Goal: Find specific page/section: Find specific page/section

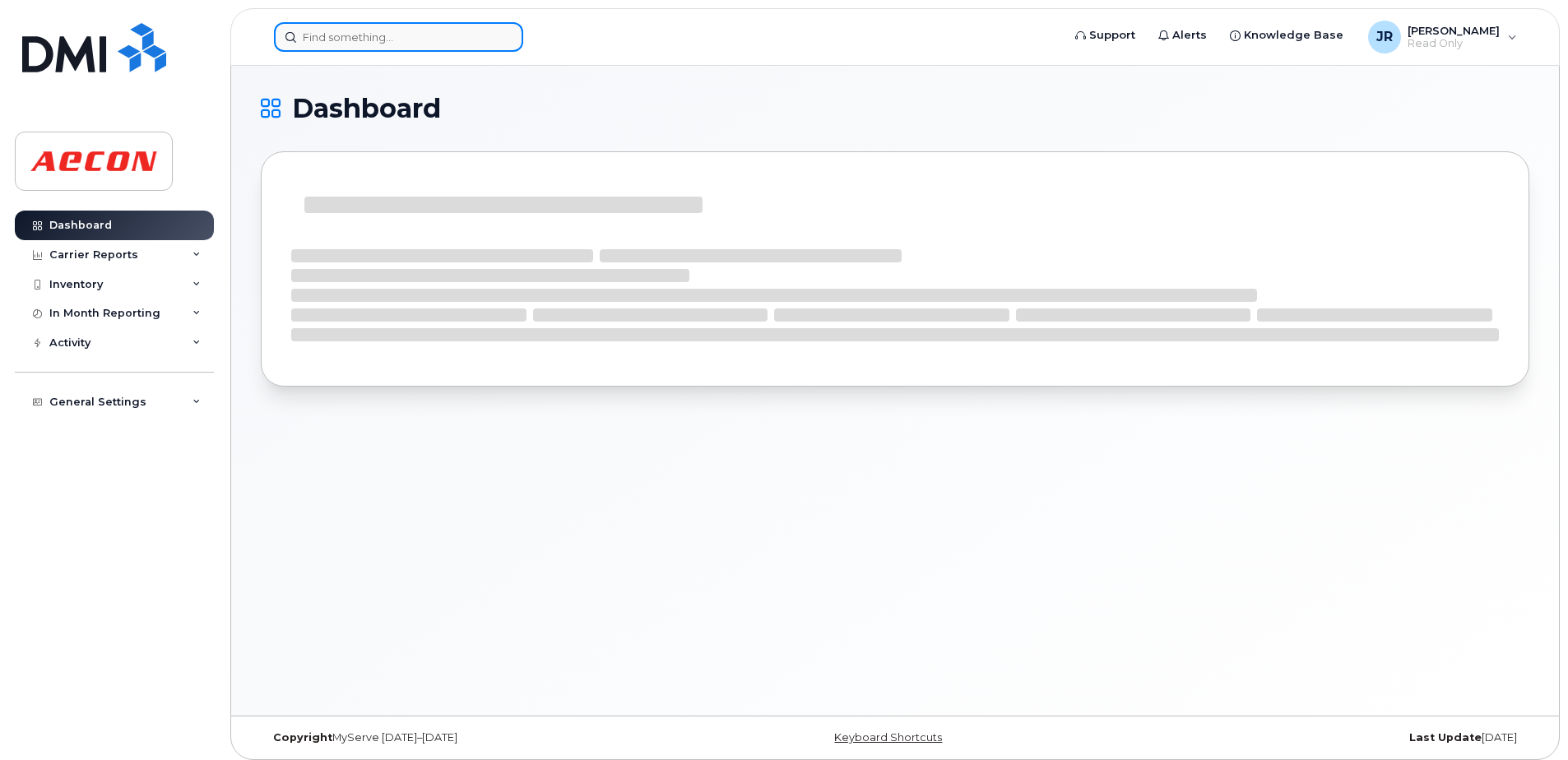
click at [394, 34] on input at bounding box center [399, 37] width 249 height 29
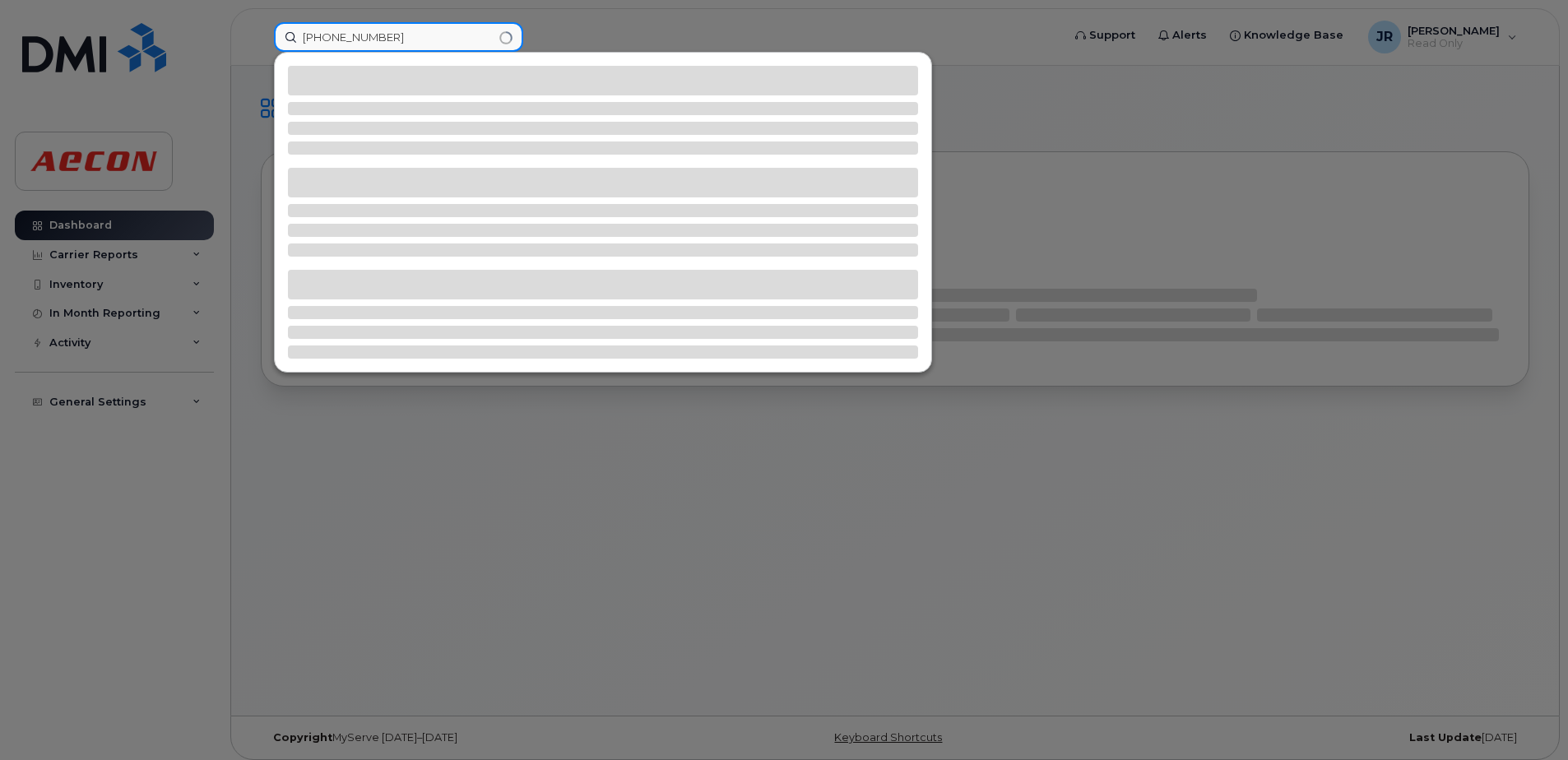
click at [393, 40] on input "587 597 1087" at bounding box center [399, 37] width 249 height 29
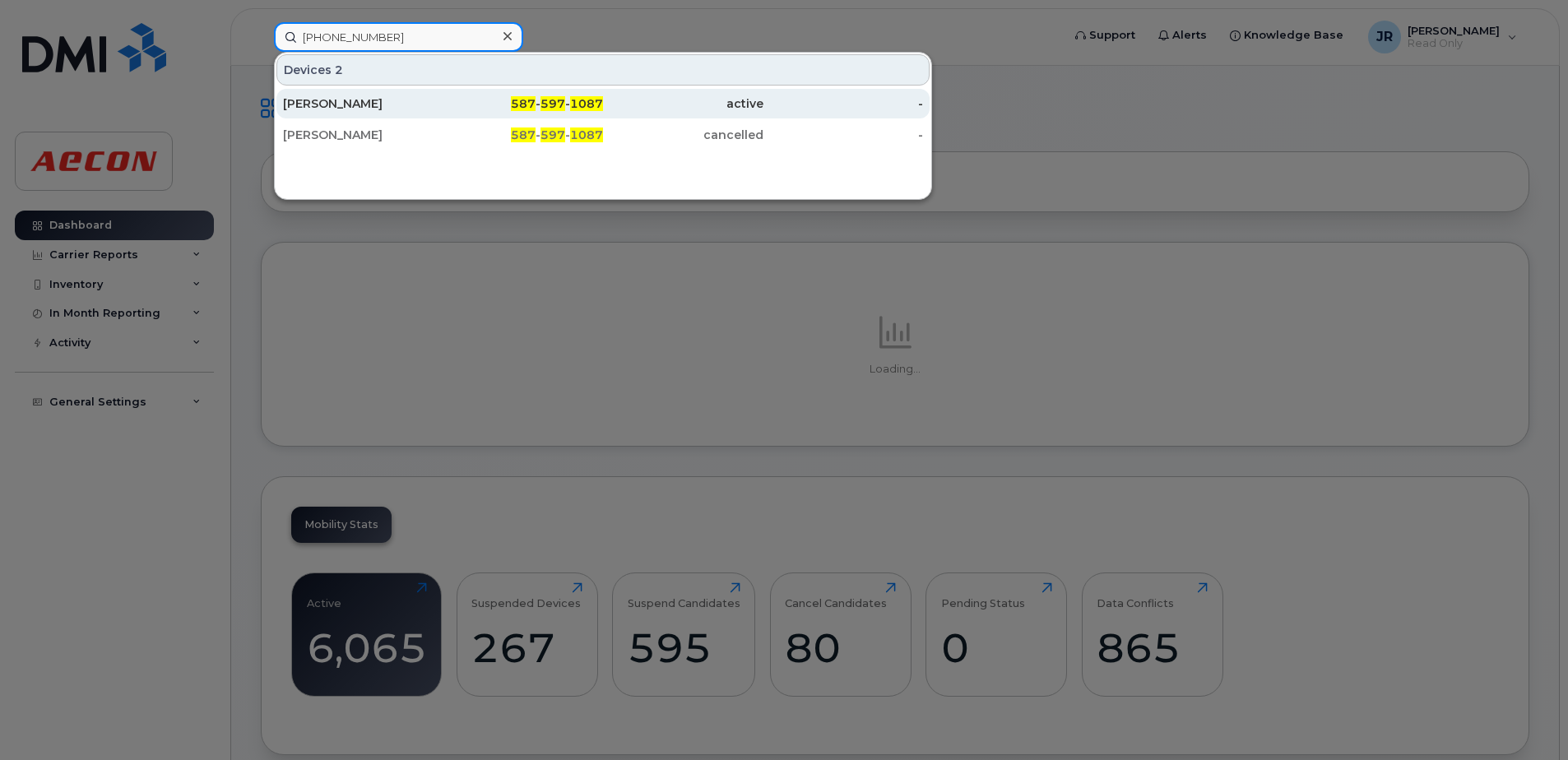
type input "587 597 1087"
click at [340, 101] on div "Adam Lampinen" at bounding box center [363, 103] width 161 height 16
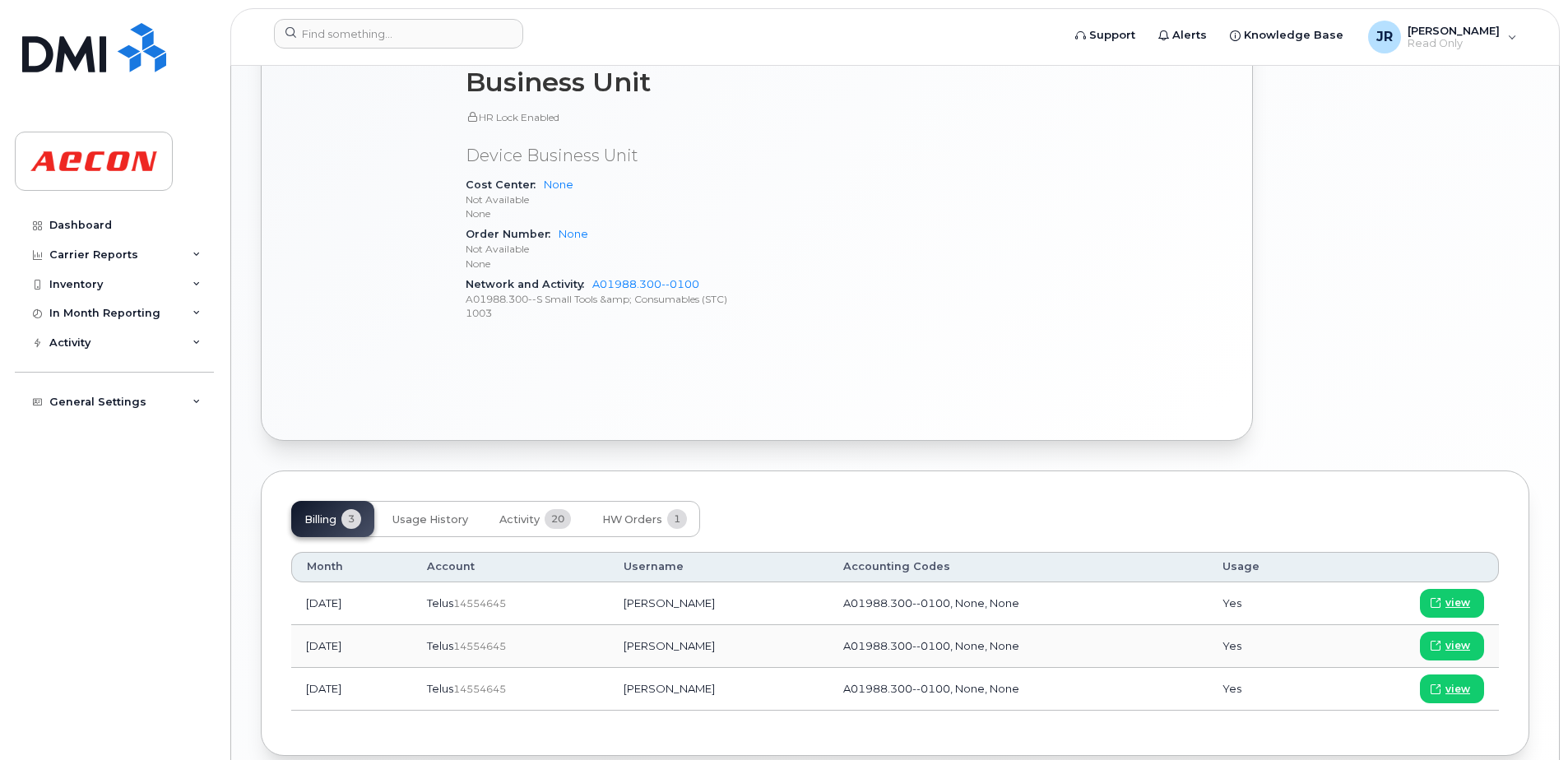
scroll to position [899, 0]
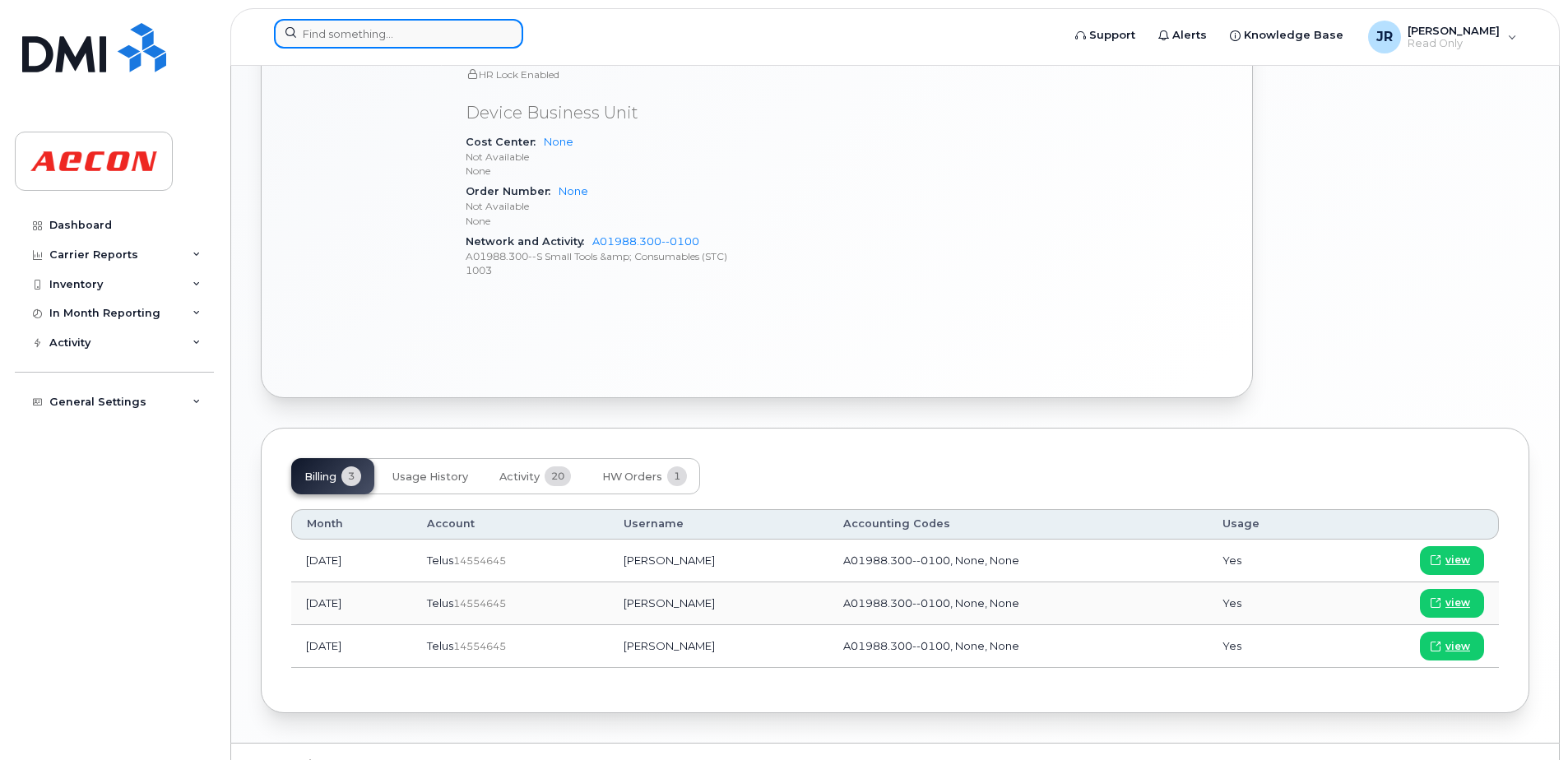
click at [395, 30] on input at bounding box center [399, 34] width 249 height 29
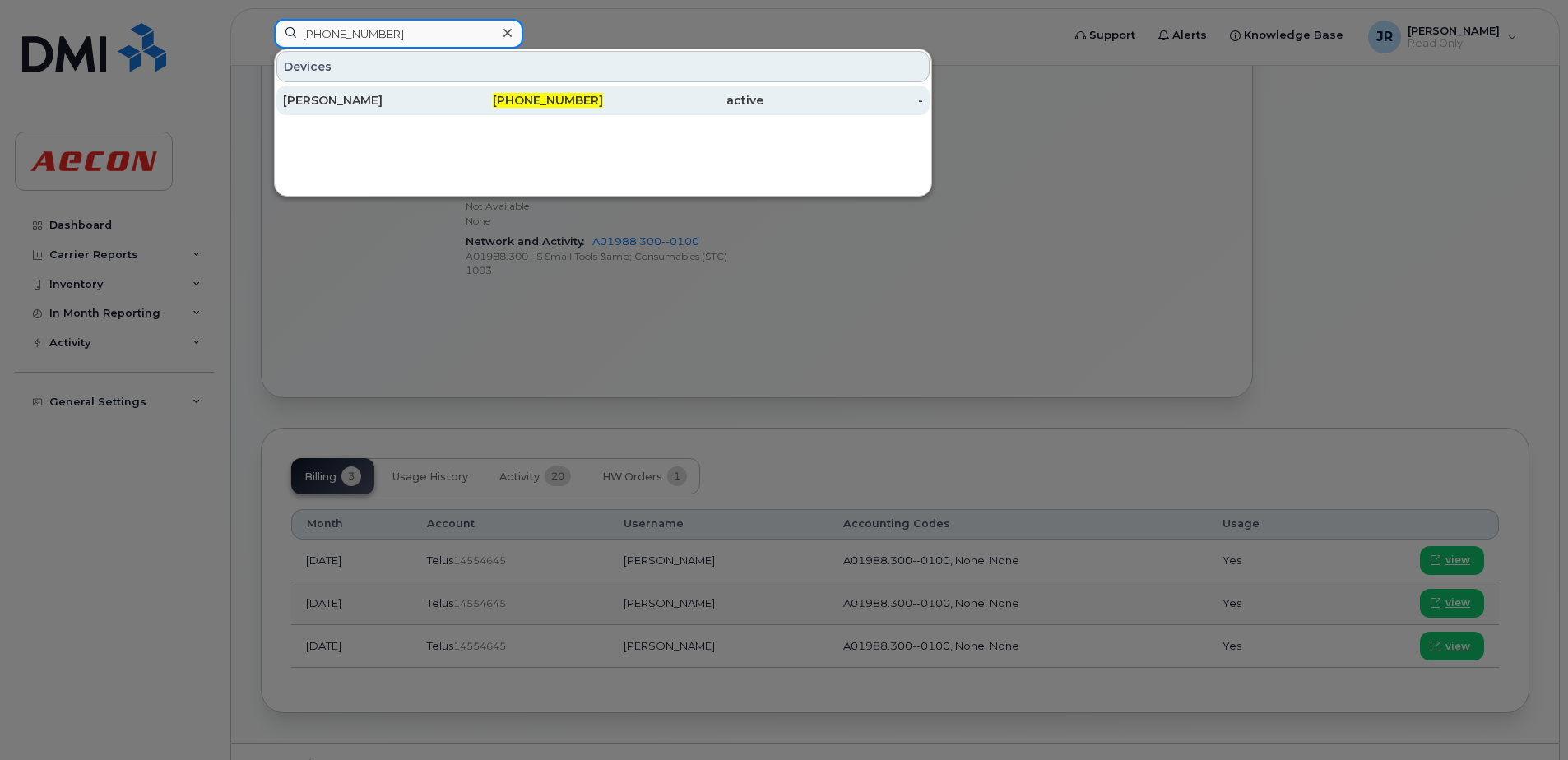
type input "[PHONE_NUMBER]"
click at [326, 98] on div "[PERSON_NAME]" at bounding box center [363, 100] width 161 height 16
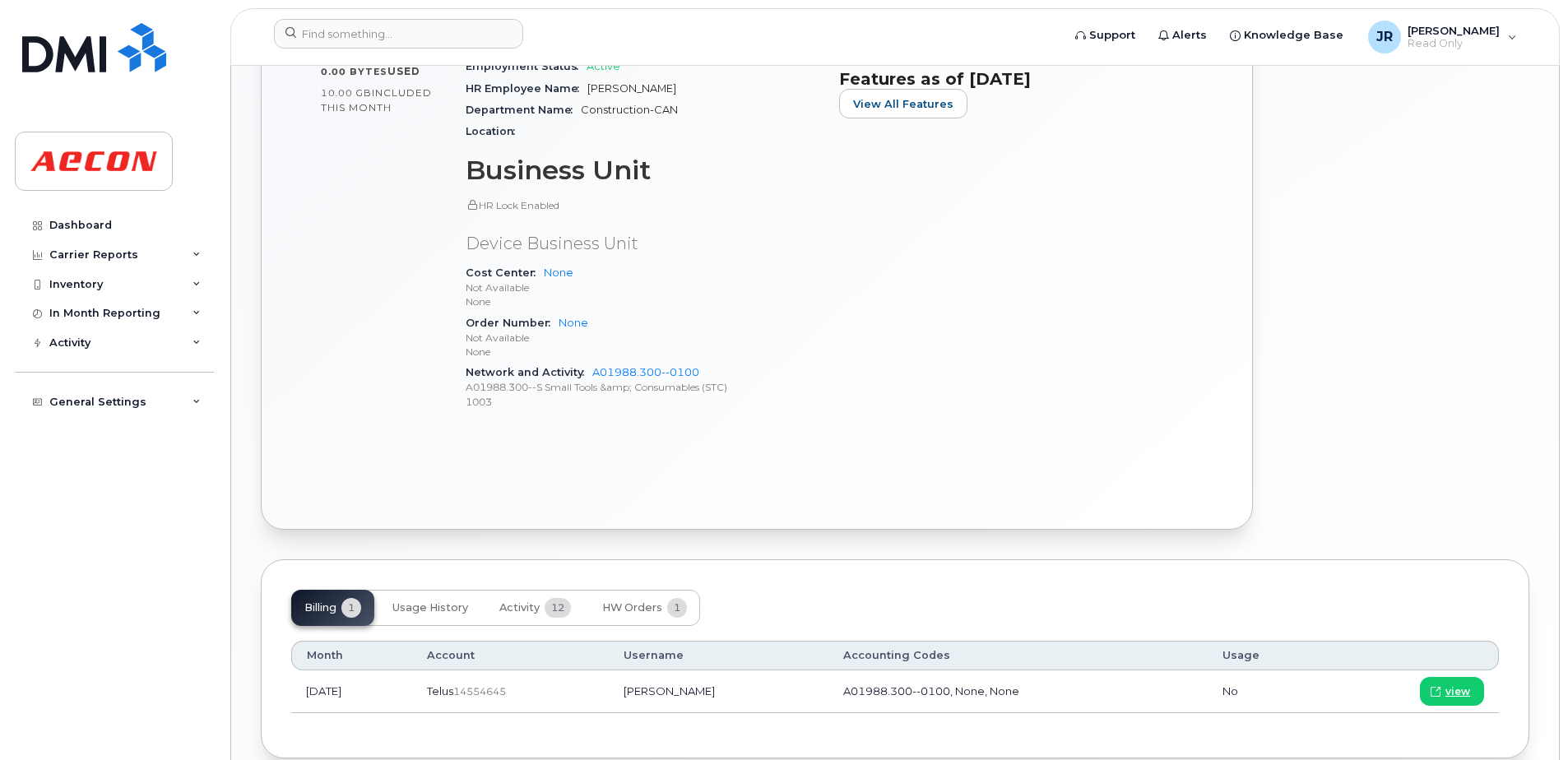
scroll to position [751, 0]
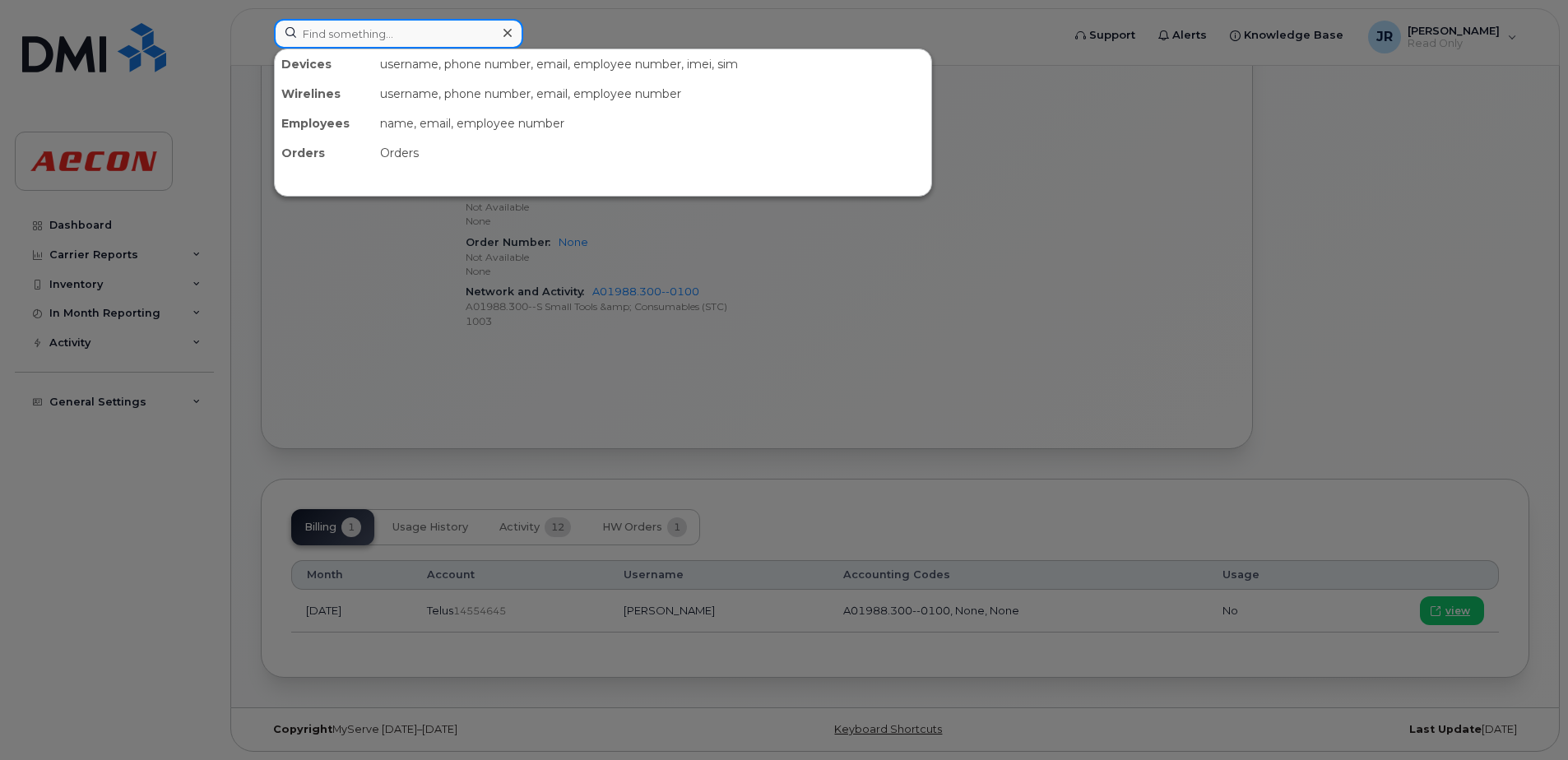
click at [376, 37] on input at bounding box center [399, 34] width 249 height 29
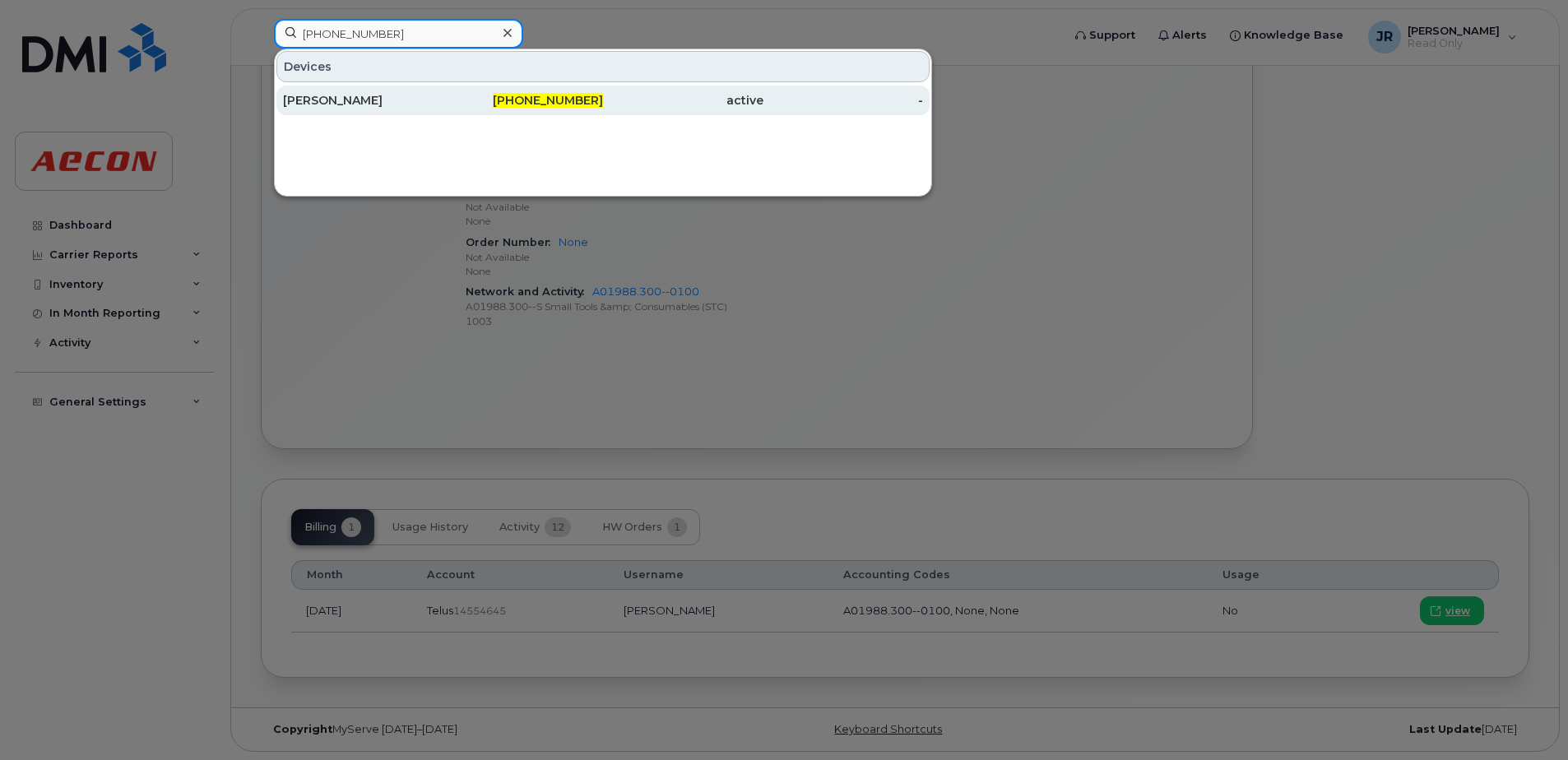
type input "[PHONE_NUMBER]"
click at [338, 93] on div "[PERSON_NAME]" at bounding box center [363, 100] width 161 height 16
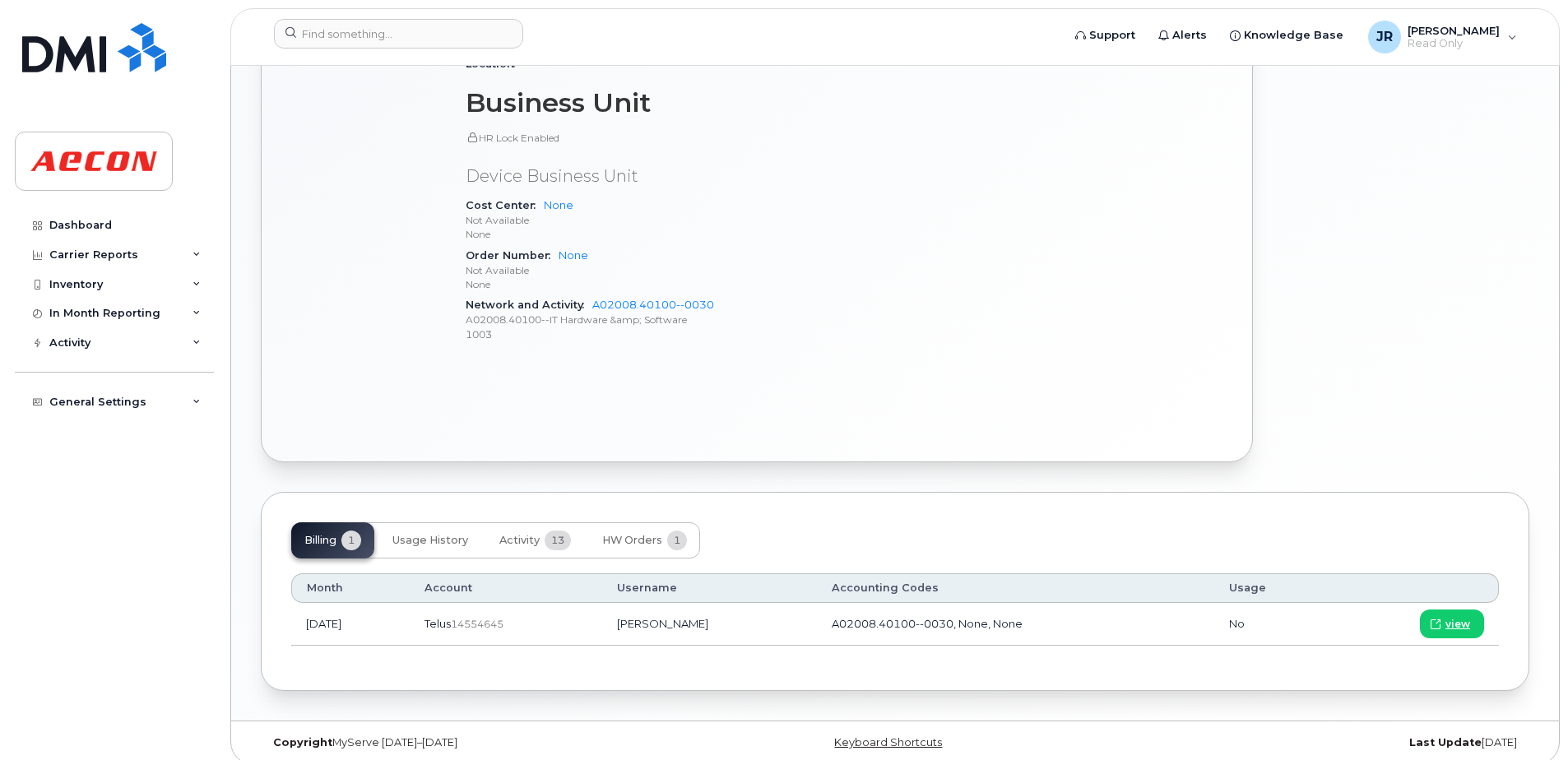
scroll to position [751, 0]
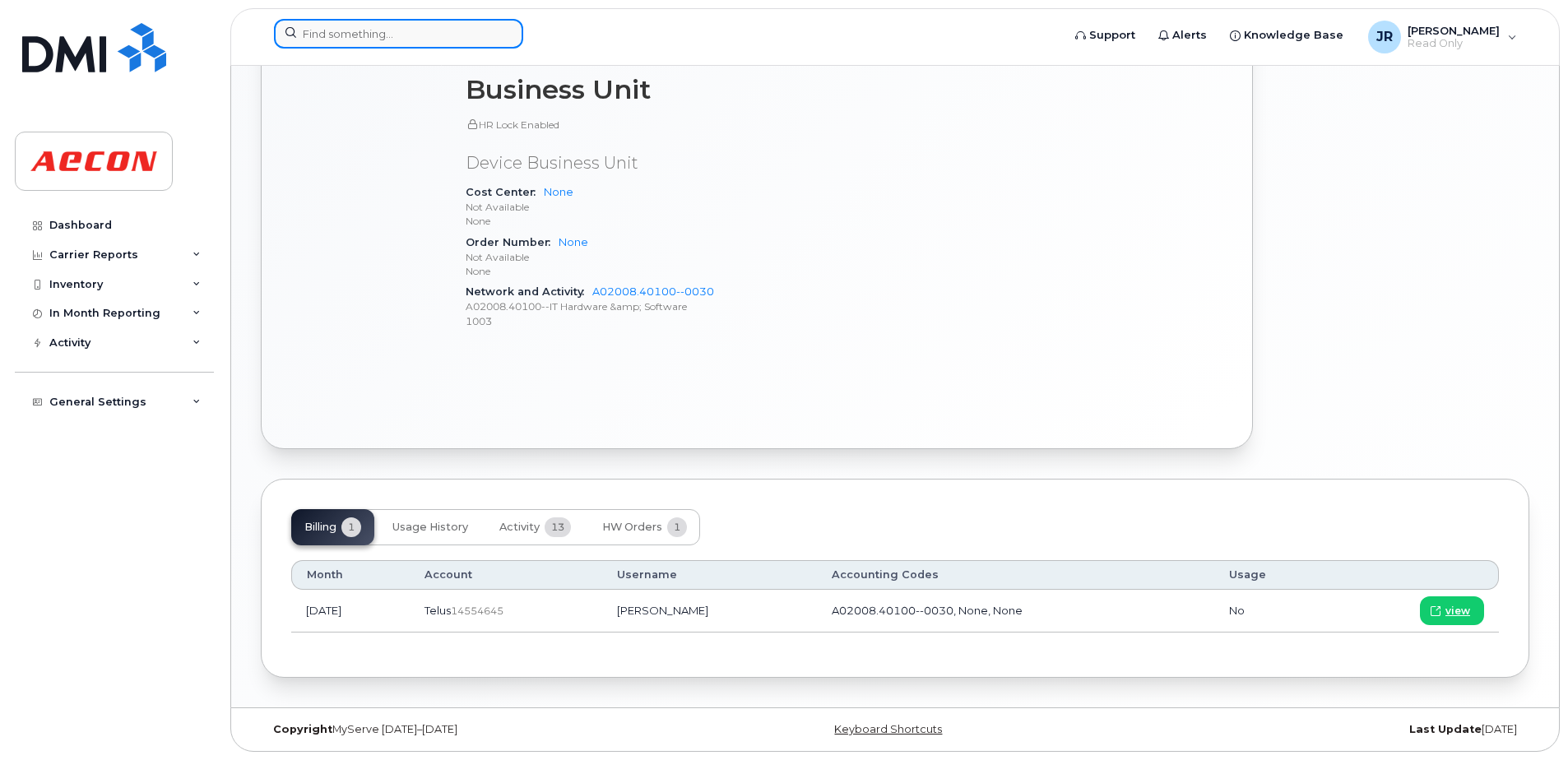
click at [441, 28] on input at bounding box center [399, 34] width 249 height 29
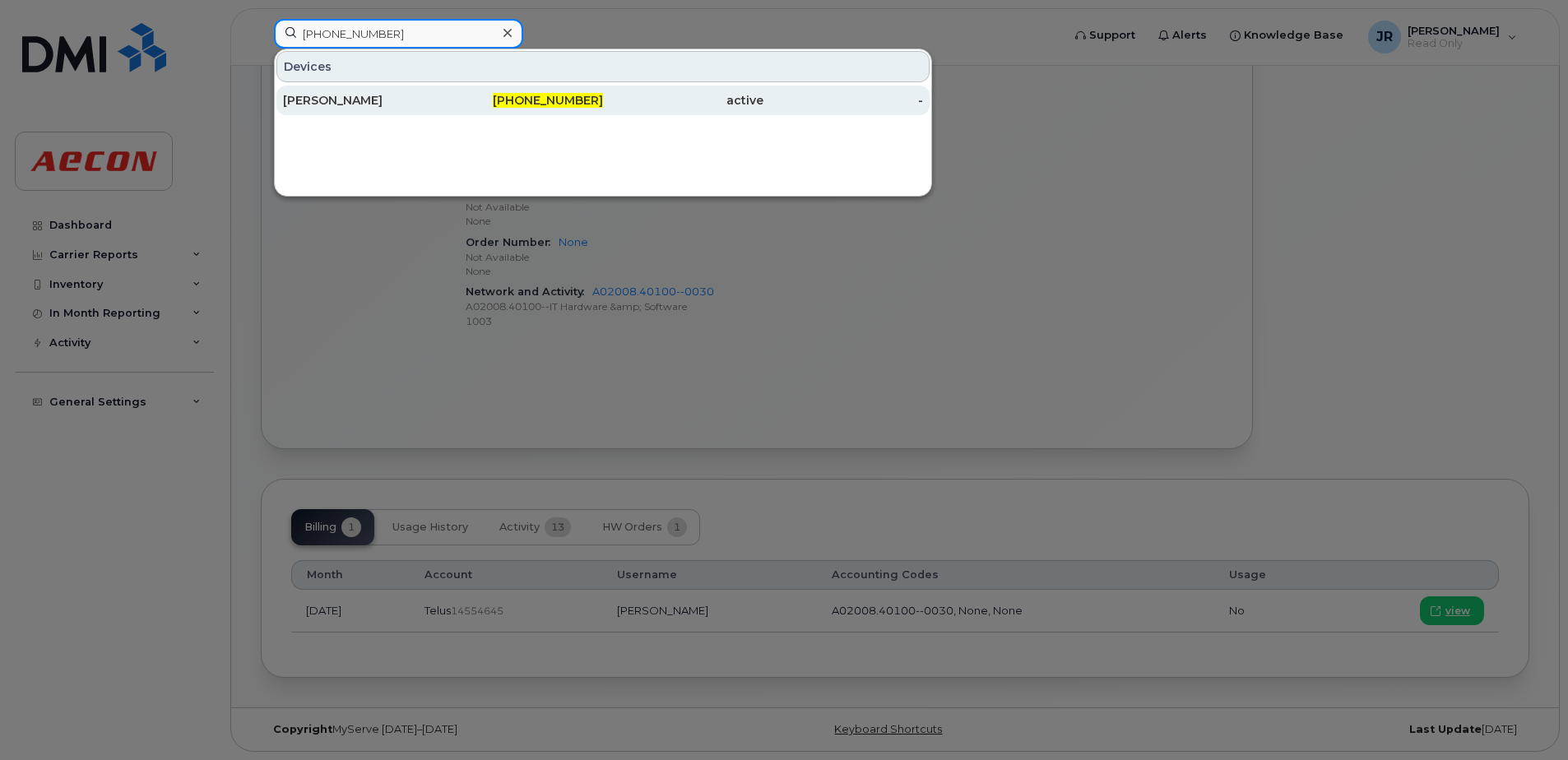
type input "306-713-0258"
click at [358, 103] on div "Patrick Edwards" at bounding box center [363, 100] width 161 height 16
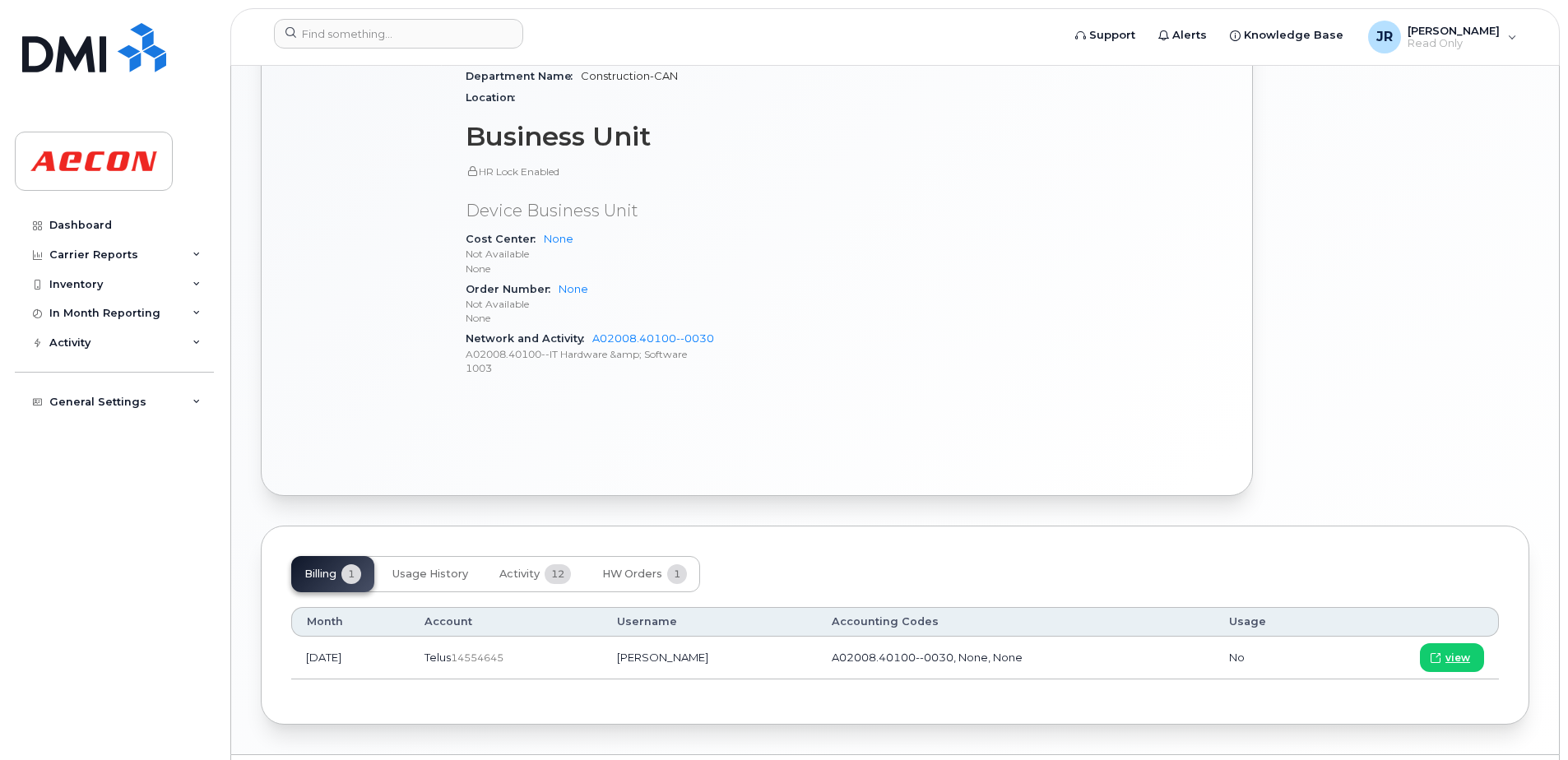
scroll to position [824, 0]
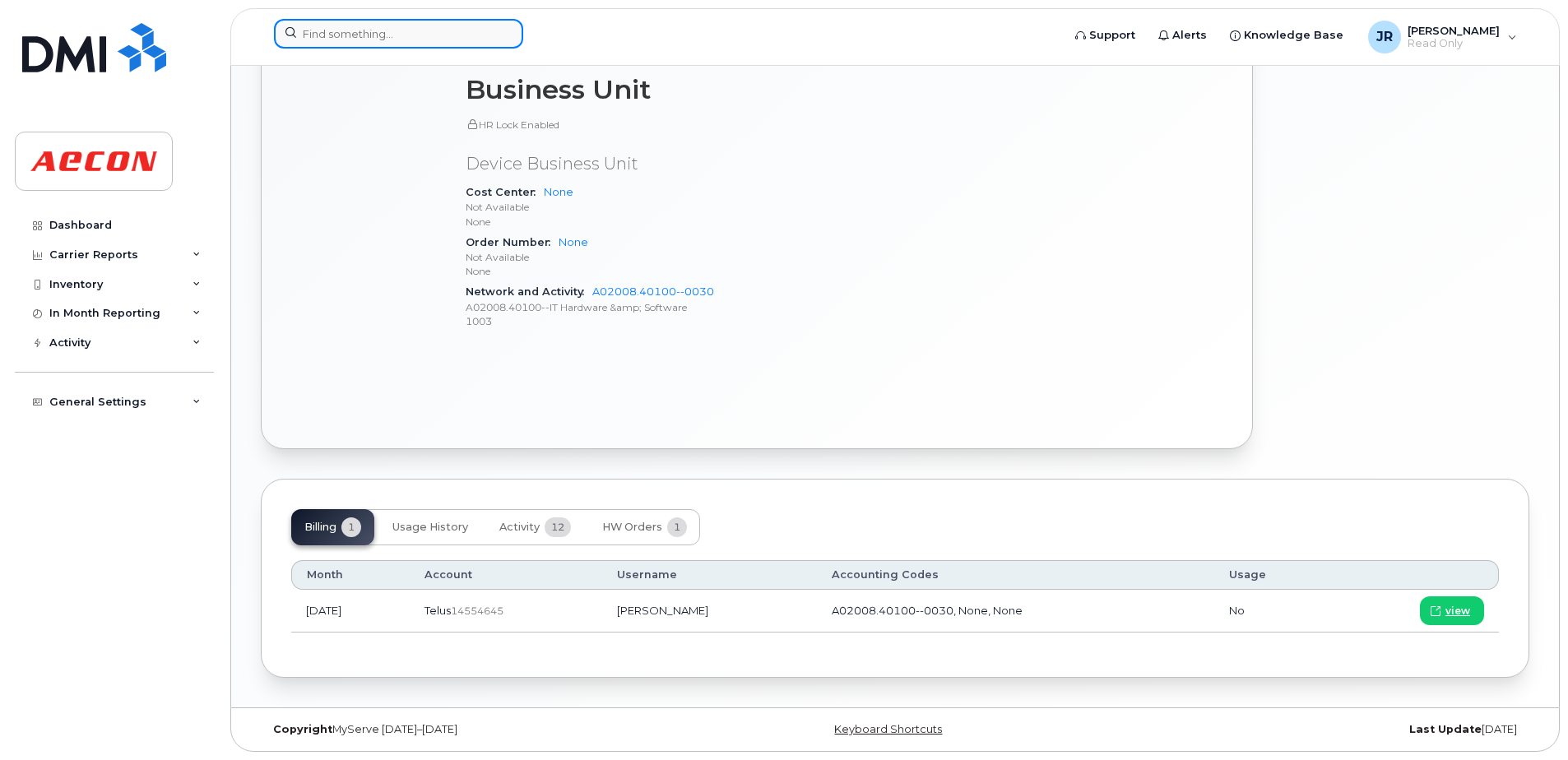
click at [403, 36] on input at bounding box center [399, 34] width 249 height 29
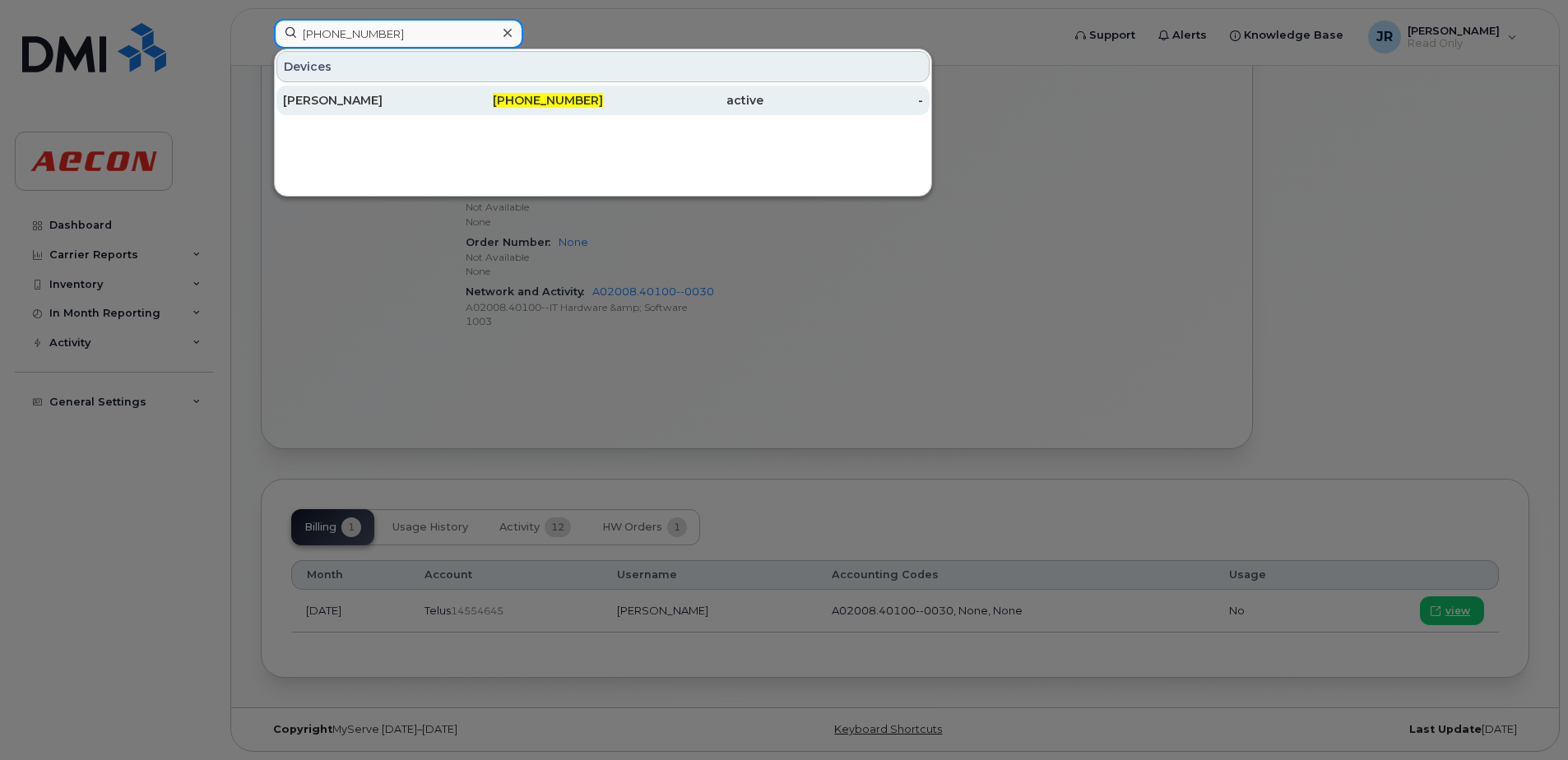
type input "587-590-3537"
click at [325, 98] on div "Yongtong Lu" at bounding box center [363, 100] width 161 height 16
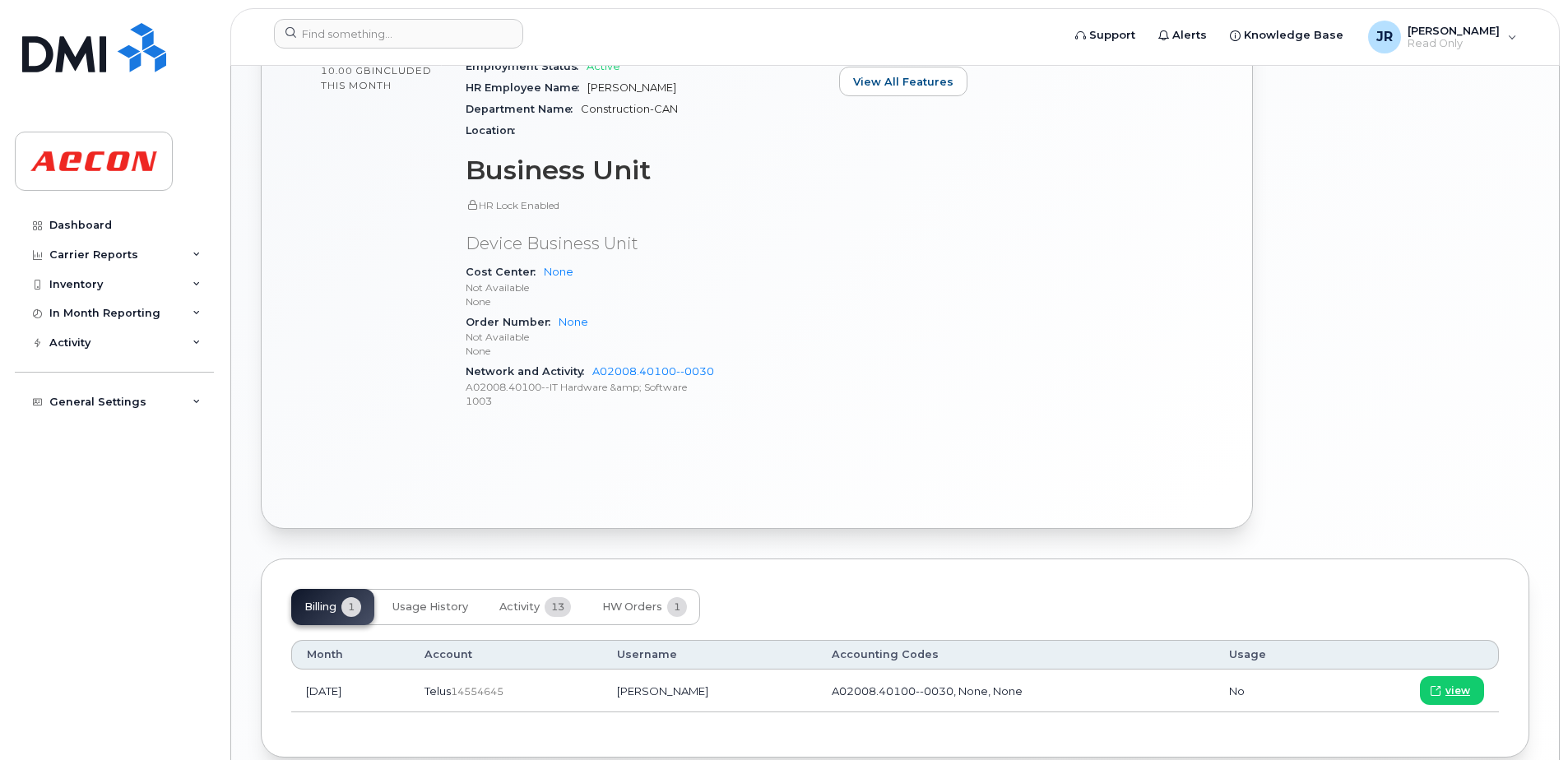
scroll to position [772, 0]
